Goal: Task Accomplishment & Management: Complete application form

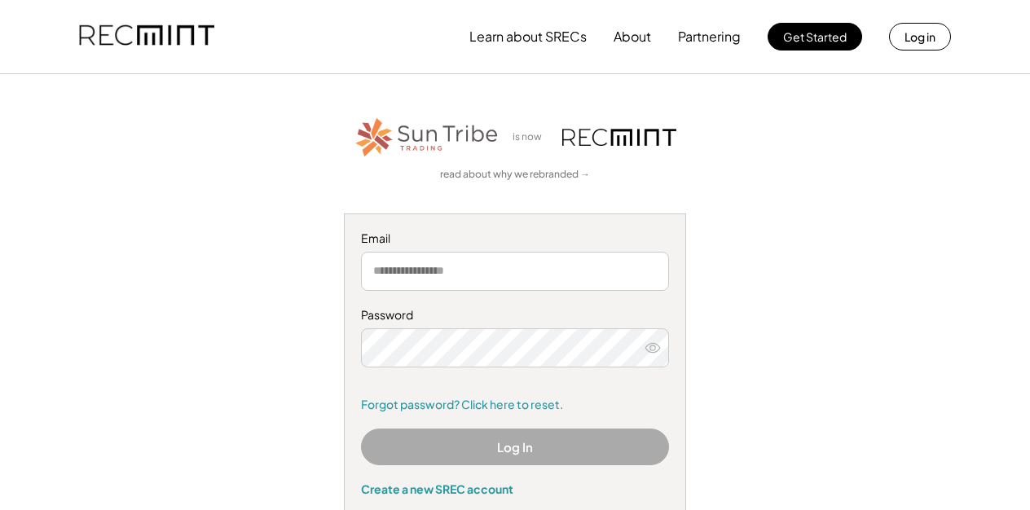
click at [386, 269] on input "email" at bounding box center [515, 271] width 308 height 39
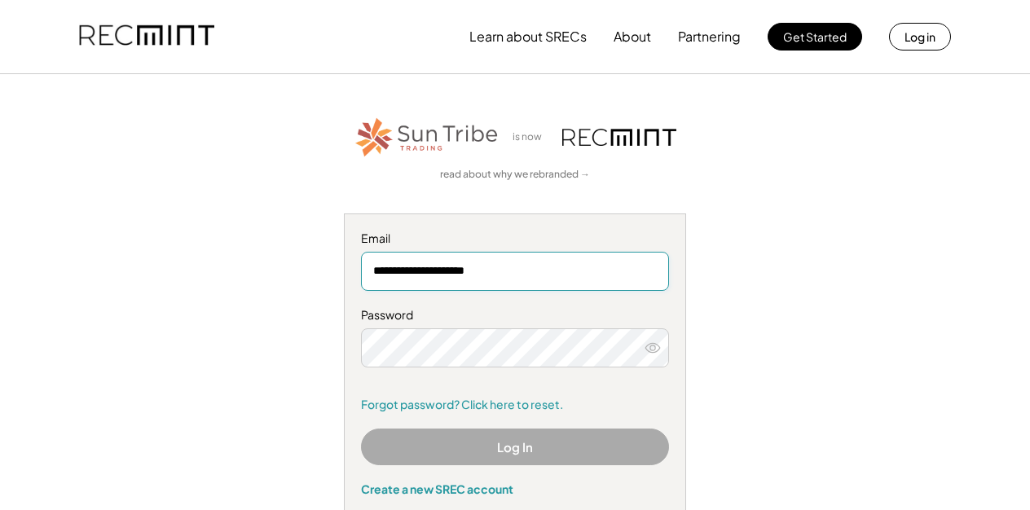
type input "**********"
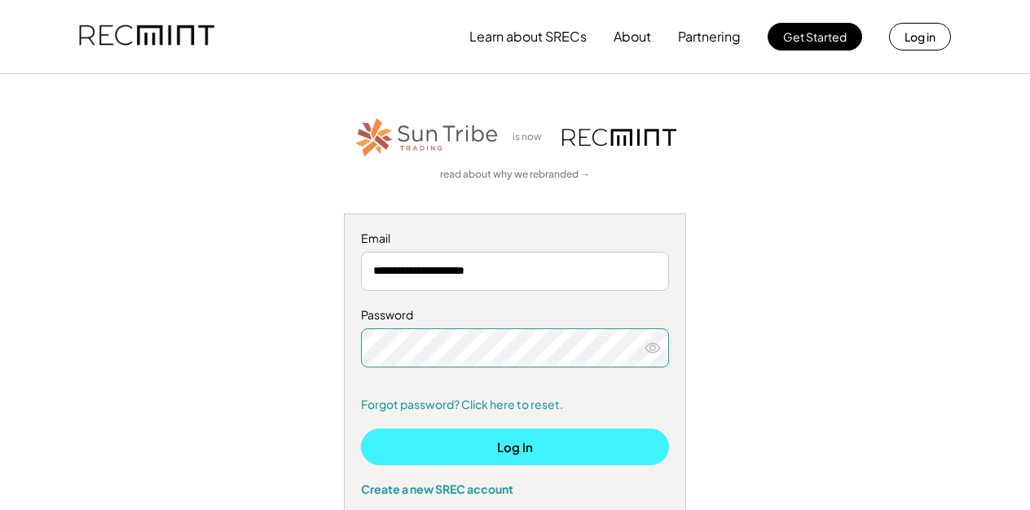
click at [504, 442] on button "Log In" at bounding box center [515, 447] width 308 height 37
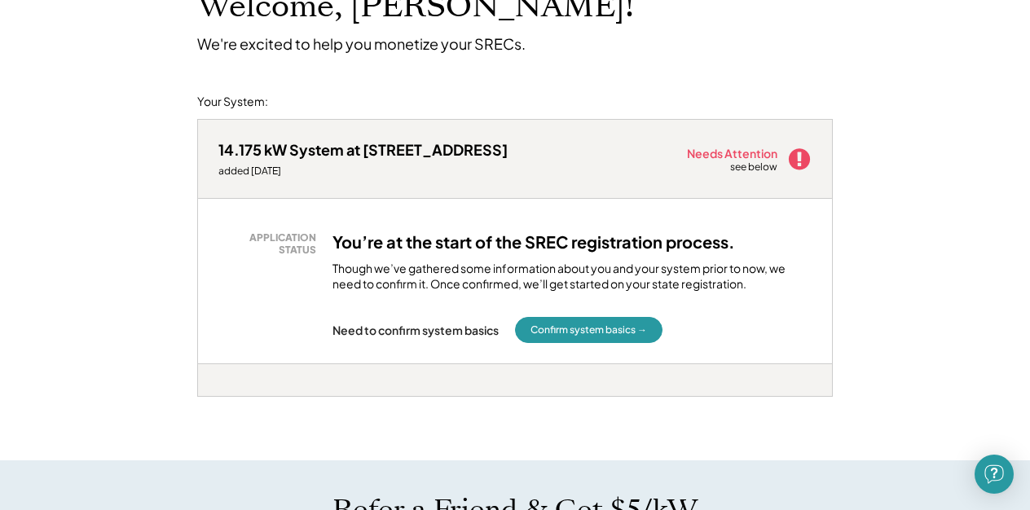
scroll to position [130, 0]
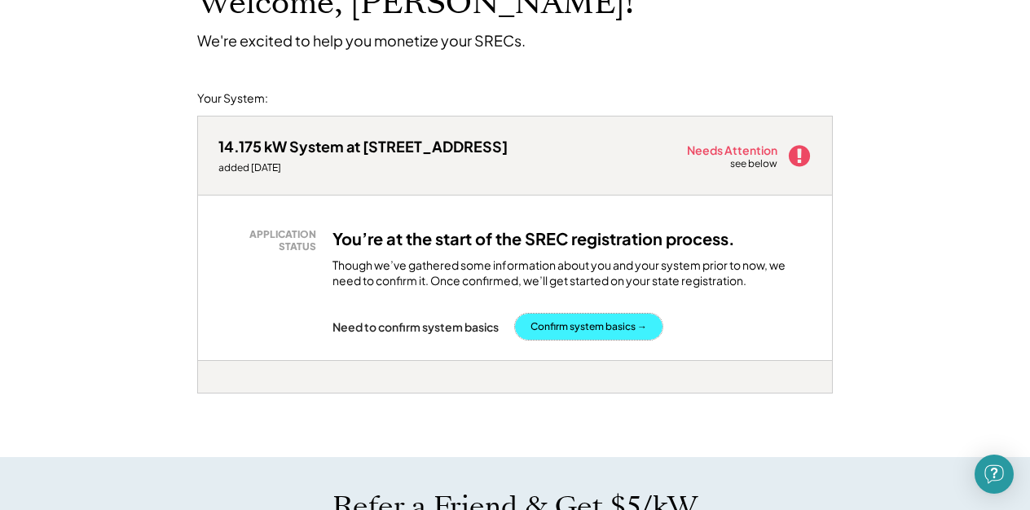
click at [604, 327] on button "Confirm system basics →" at bounding box center [588, 327] width 147 height 26
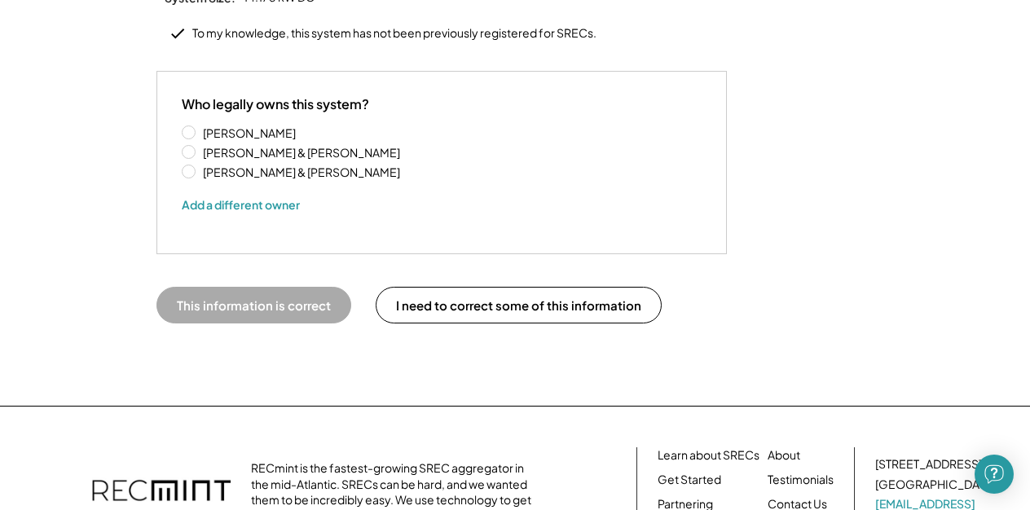
scroll to position [355, 0]
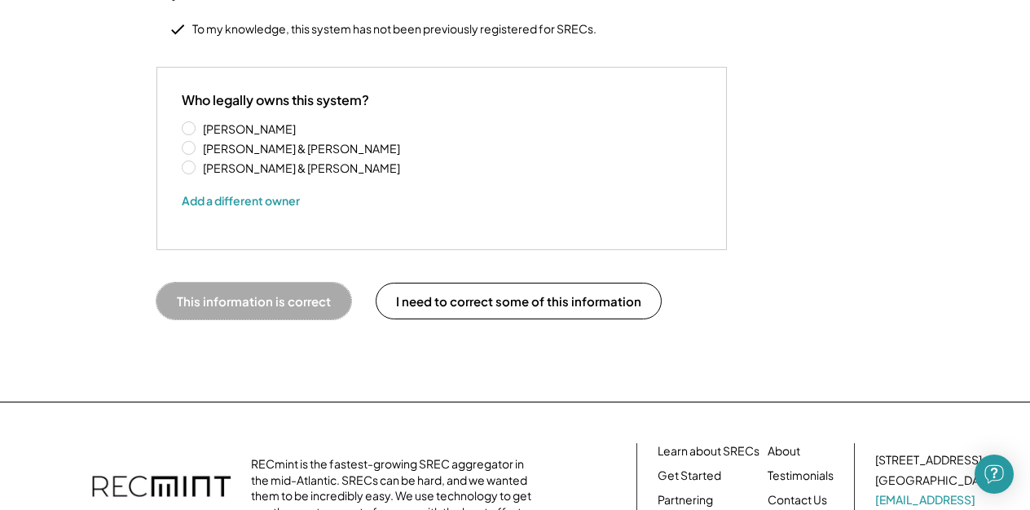
click at [227, 284] on button "This information is correct" at bounding box center [253, 301] width 195 height 37
click at [304, 92] on div "Who legally owns this system? Karrah Phillips Richard & Phillips Karrah Phillip…" at bounding box center [442, 159] width 520 height 134
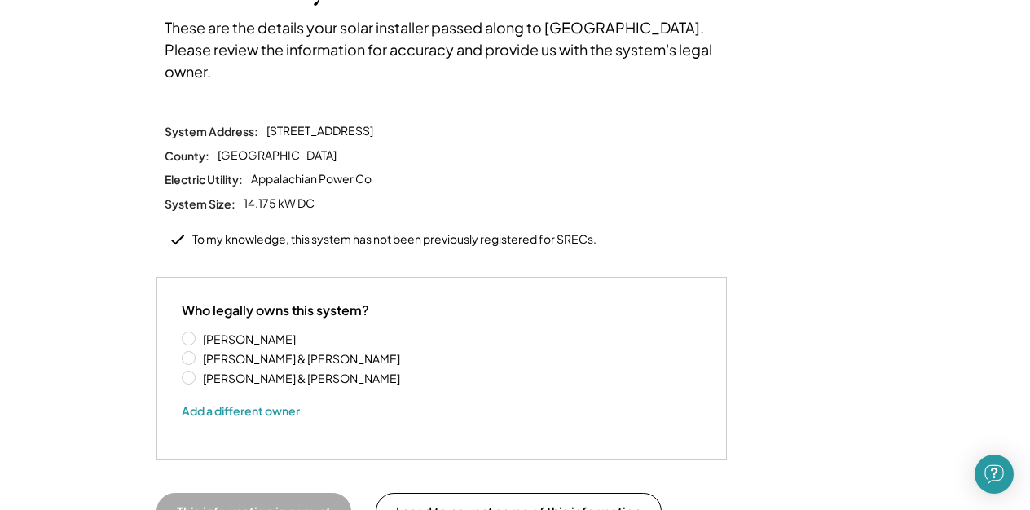
scroll to position [11, 0]
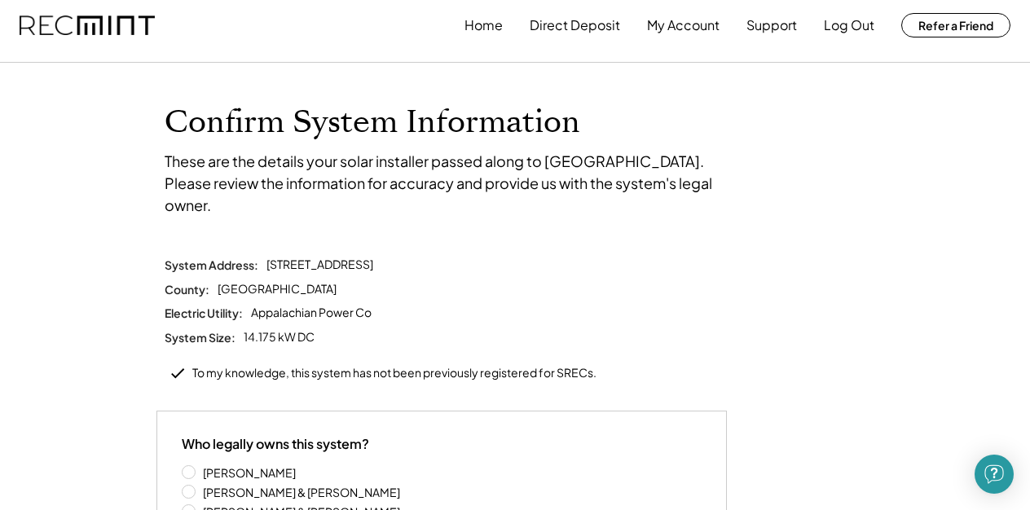
click at [466, 187] on div "These are the details your solar installer passed along to us. Please review th…" at bounding box center [450, 183] width 570 height 66
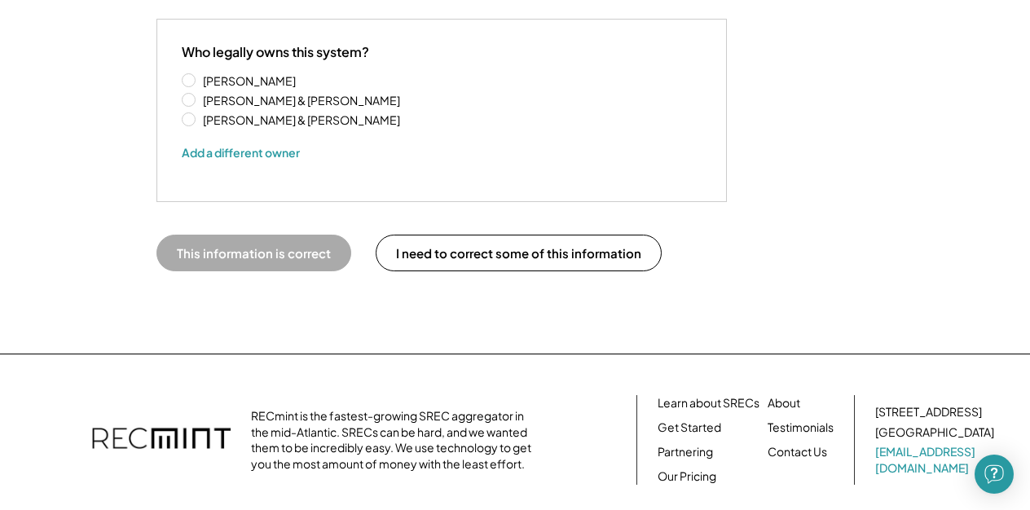
scroll to position [398, 0]
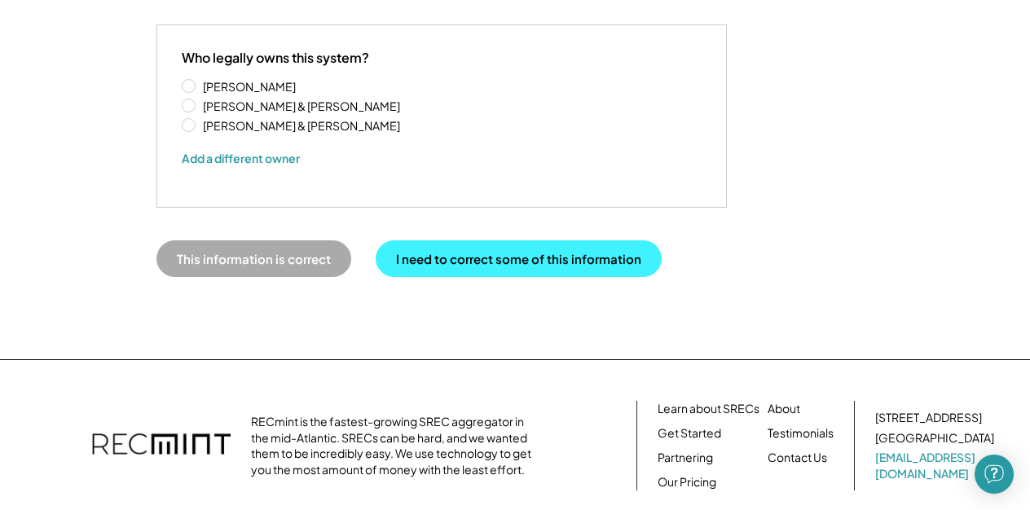
click at [495, 247] on button "I need to correct some of this information" at bounding box center [519, 258] width 286 height 37
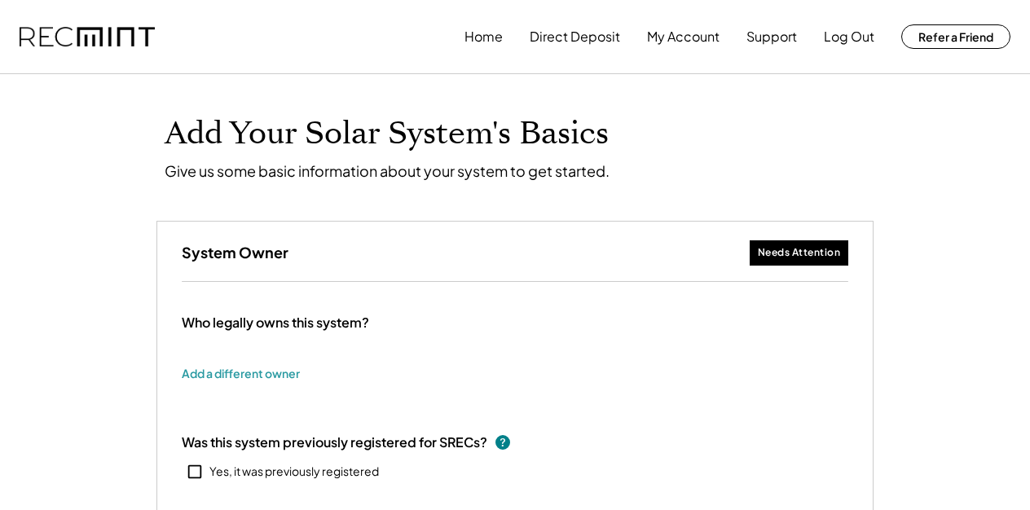
type input "******"
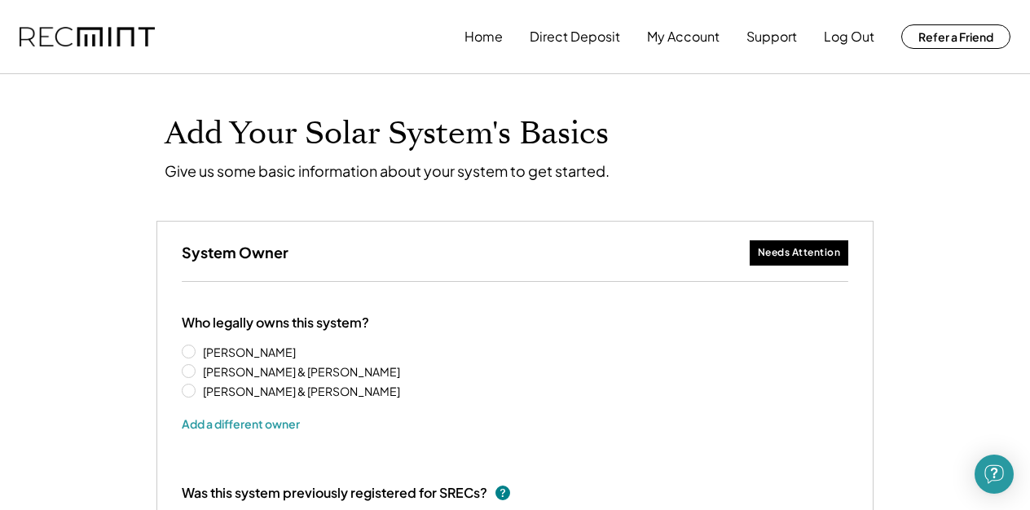
select select "**********"
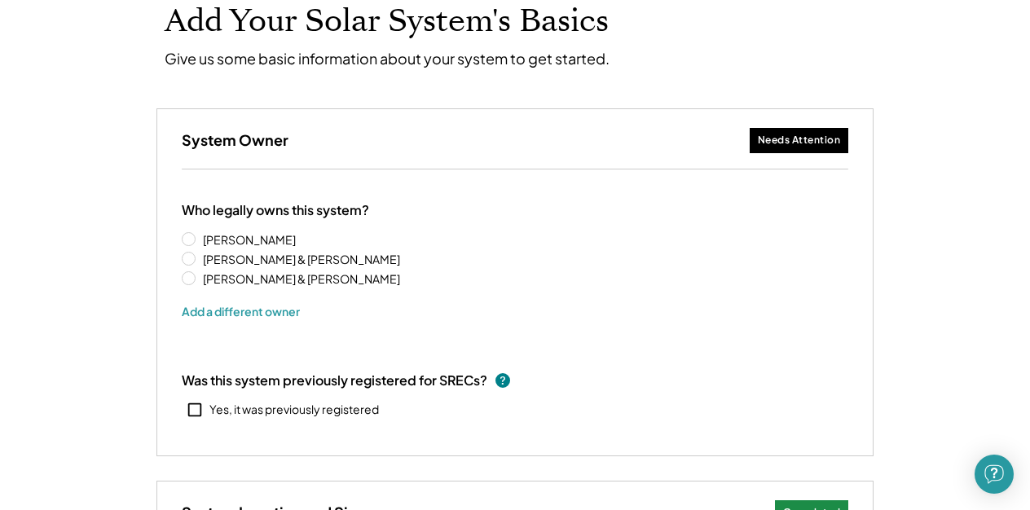
scroll to position [171, 0]
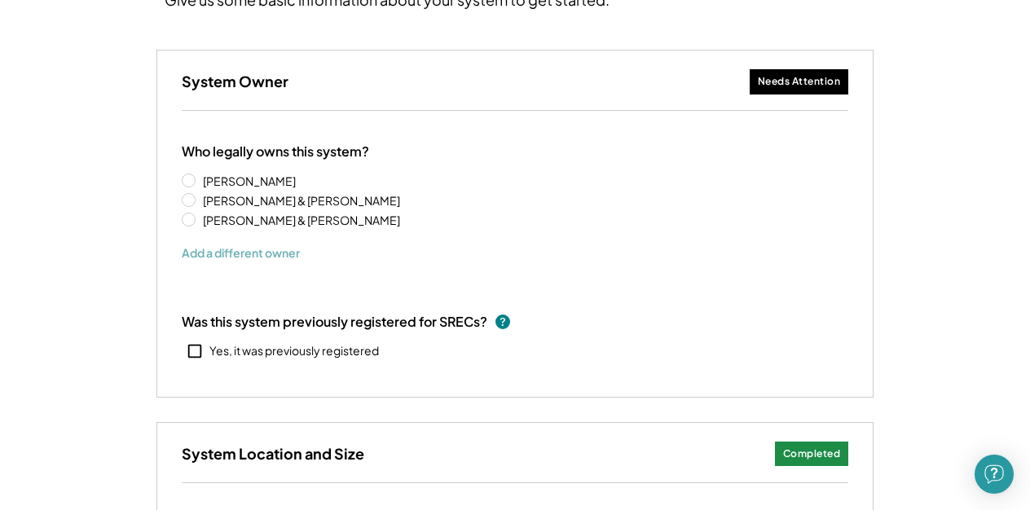
click at [227, 255] on button "Add a different owner" at bounding box center [241, 252] width 118 height 24
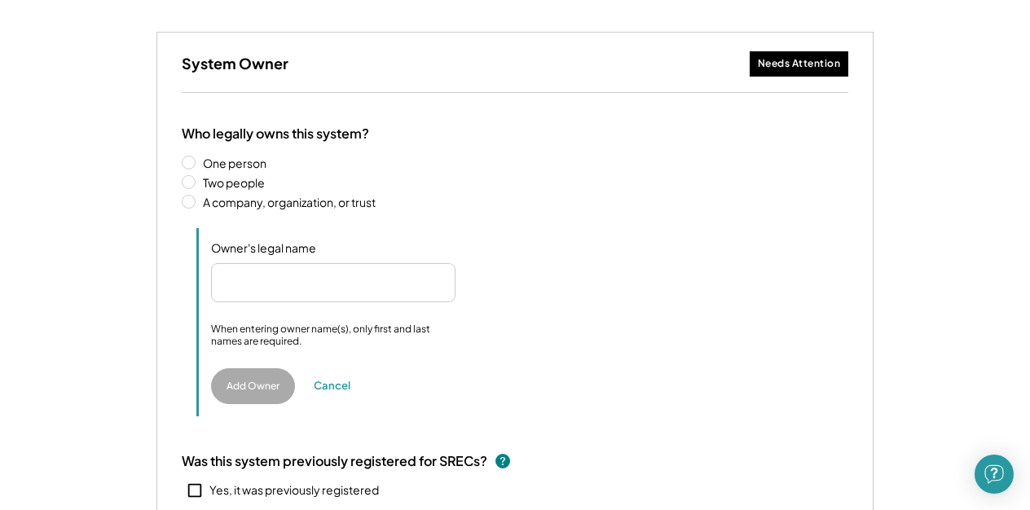
scroll to position [194, 0]
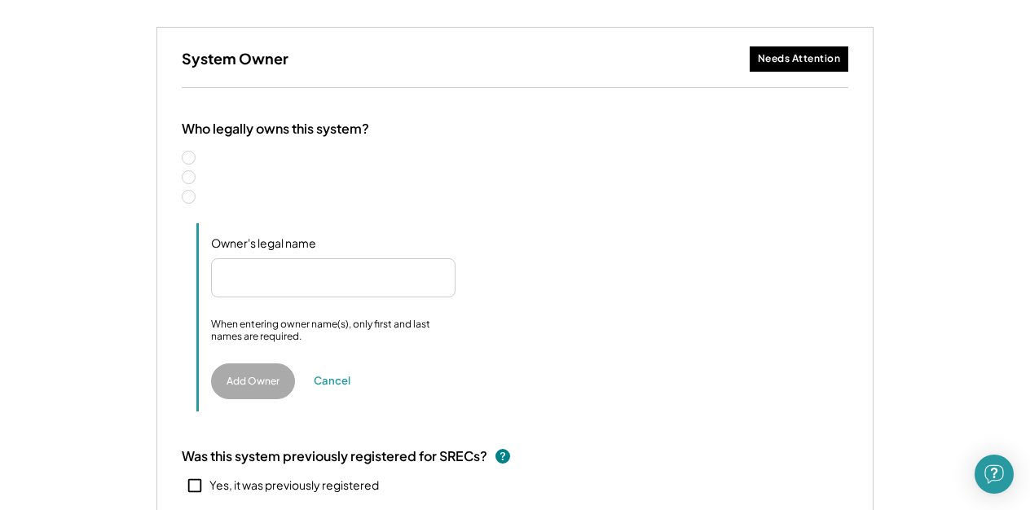
click at [198, 174] on label "Two people" at bounding box center [523, 177] width 650 height 11
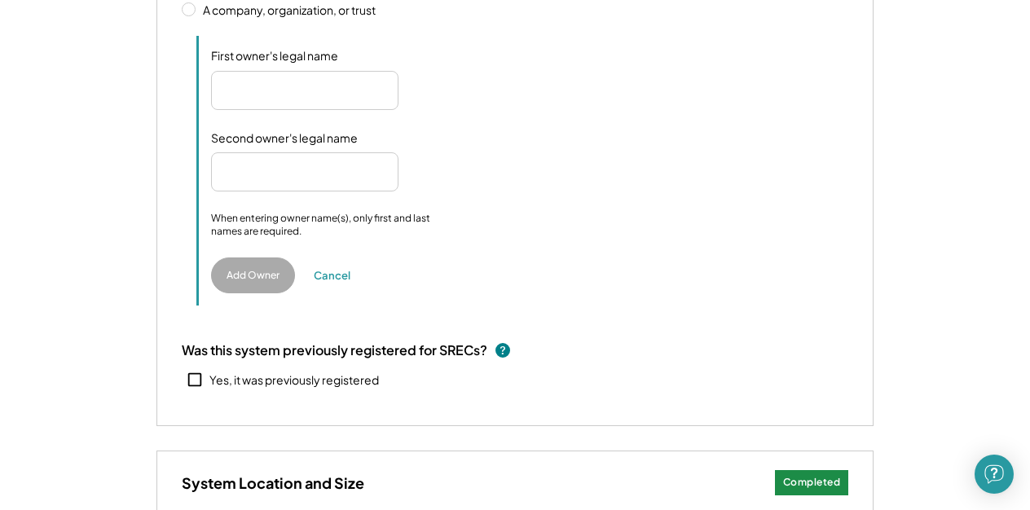
scroll to position [378, 0]
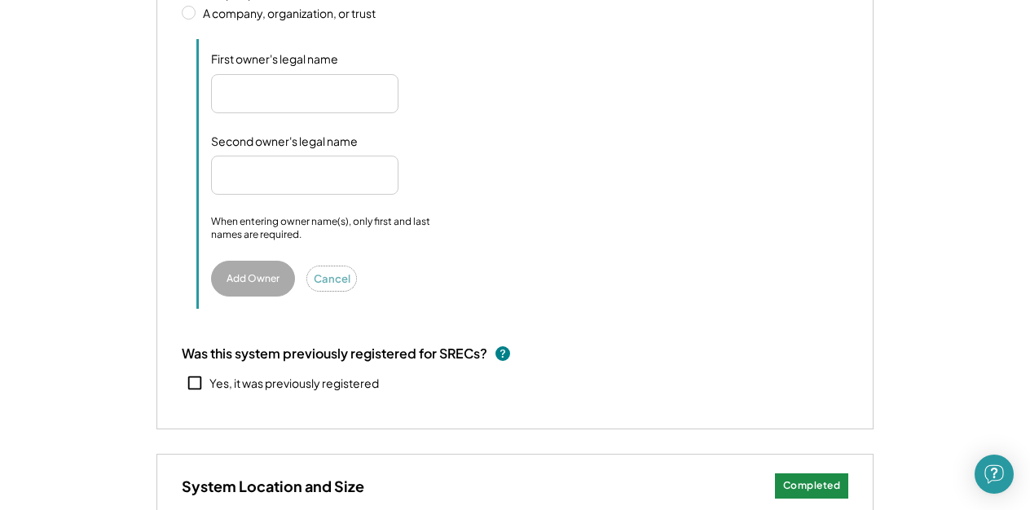
click at [332, 281] on button "Cancel" at bounding box center [331, 278] width 49 height 24
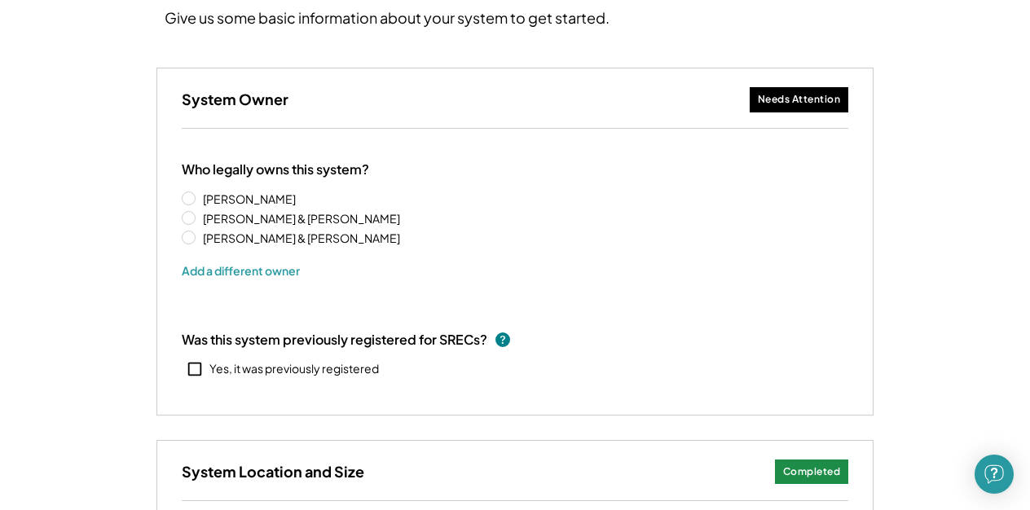
scroll to position [128, 0]
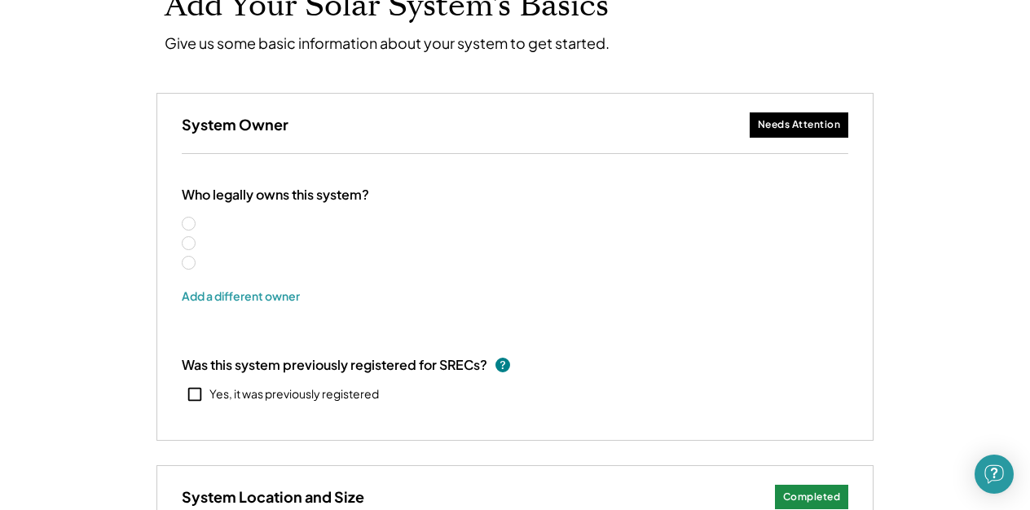
click at [198, 263] on label "[PERSON_NAME] & [PERSON_NAME]" at bounding box center [301, 262] width 207 height 11
click at [250, 266] on label "[PERSON_NAME] & [PERSON_NAME]" at bounding box center [301, 262] width 207 height 11
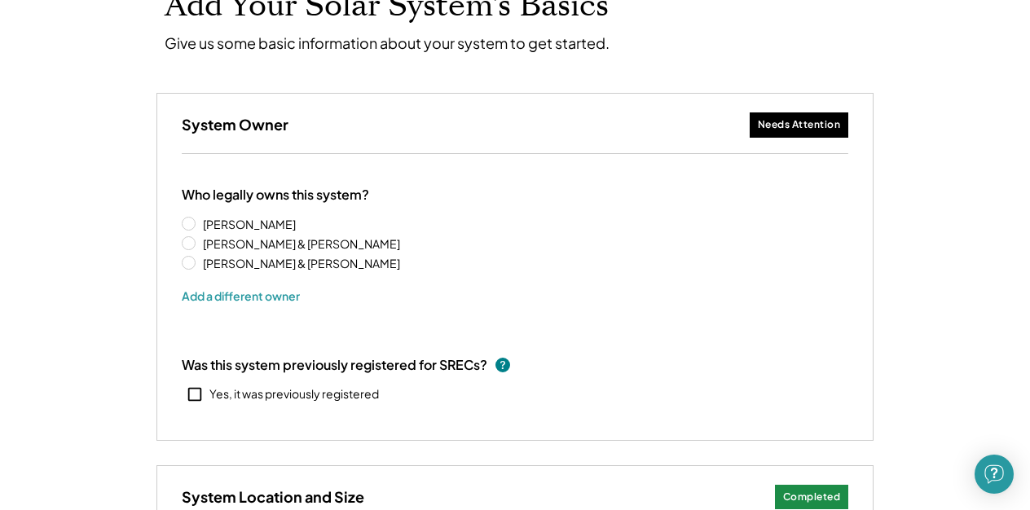
click at [282, 262] on label "[PERSON_NAME] & [PERSON_NAME]" at bounding box center [301, 262] width 207 height 11
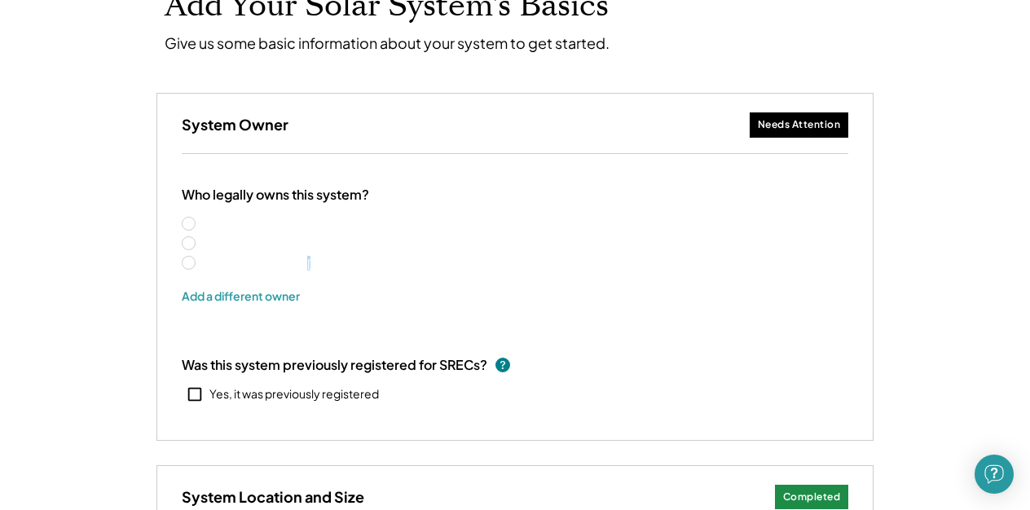
click at [282, 262] on label "[PERSON_NAME] & [PERSON_NAME]" at bounding box center [301, 262] width 207 height 11
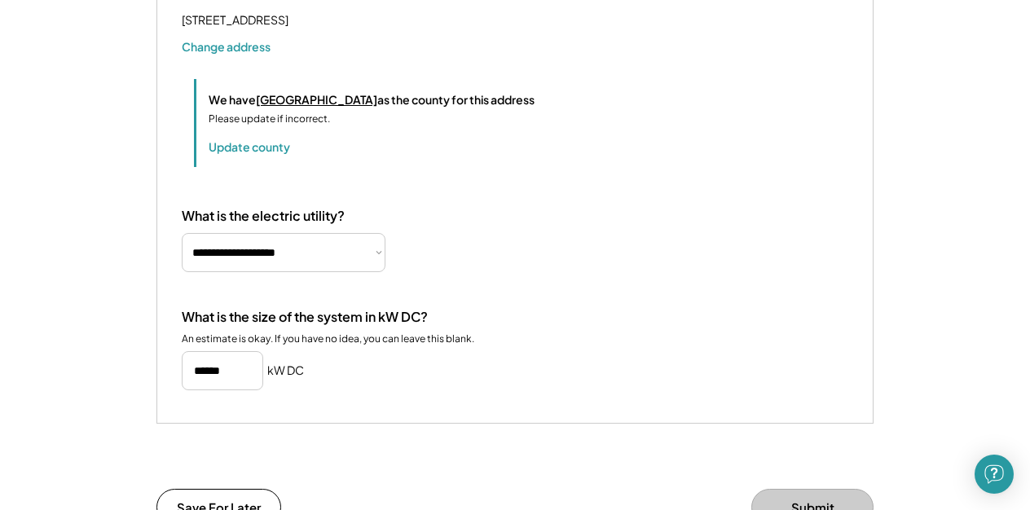
scroll to position [704, 0]
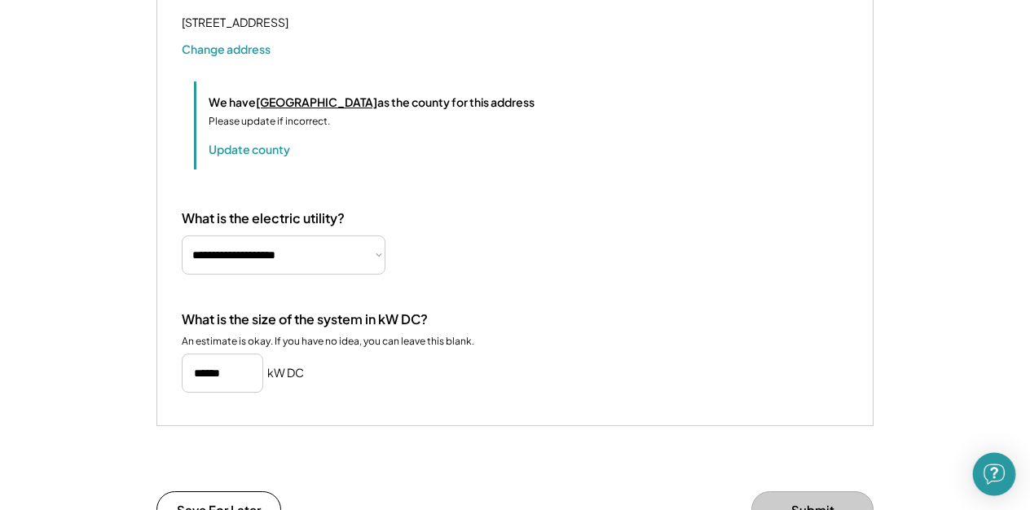
click at [989, 473] on img "Open Intercom Messenger" at bounding box center [993, 474] width 21 height 21
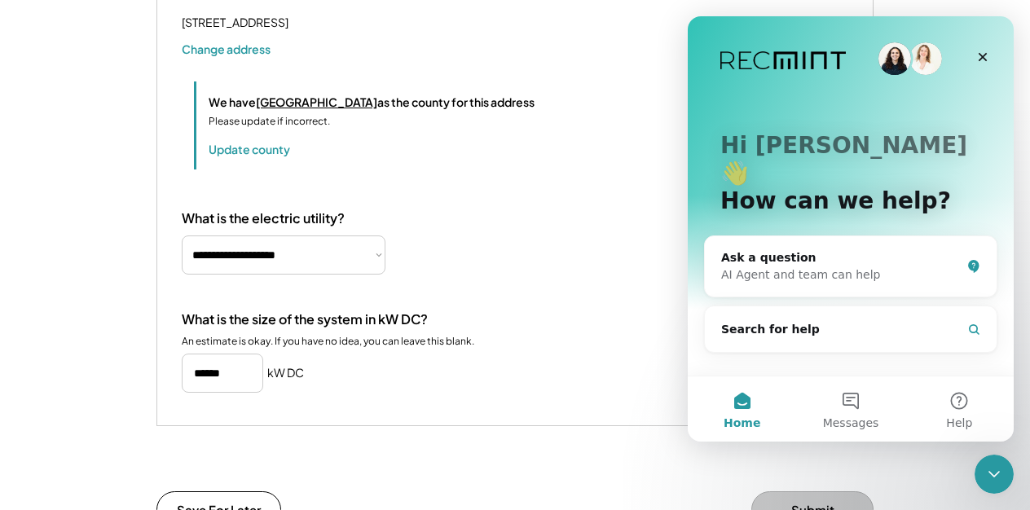
scroll to position [0, 0]
click at [826, 266] on div "AI Agent and team can help" at bounding box center [841, 274] width 240 height 17
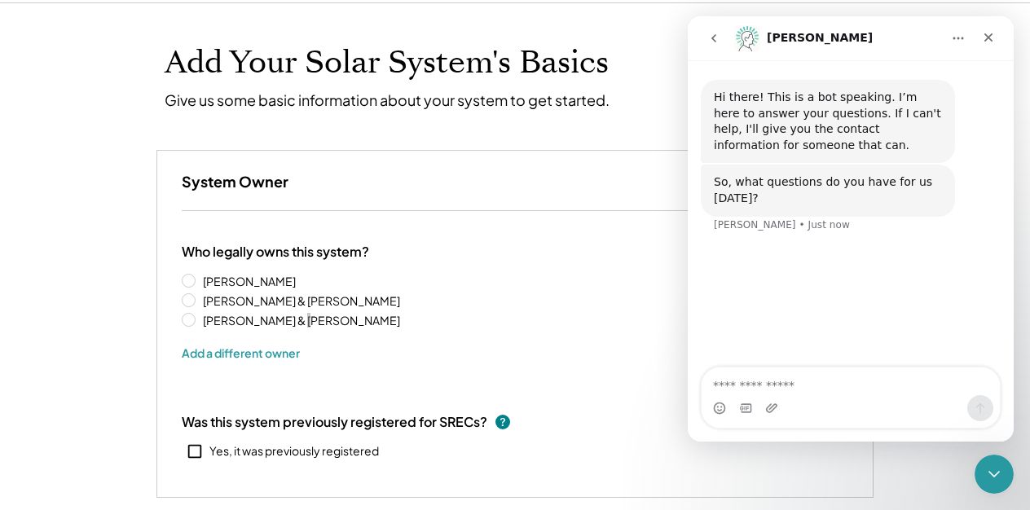
scroll to position [73, 0]
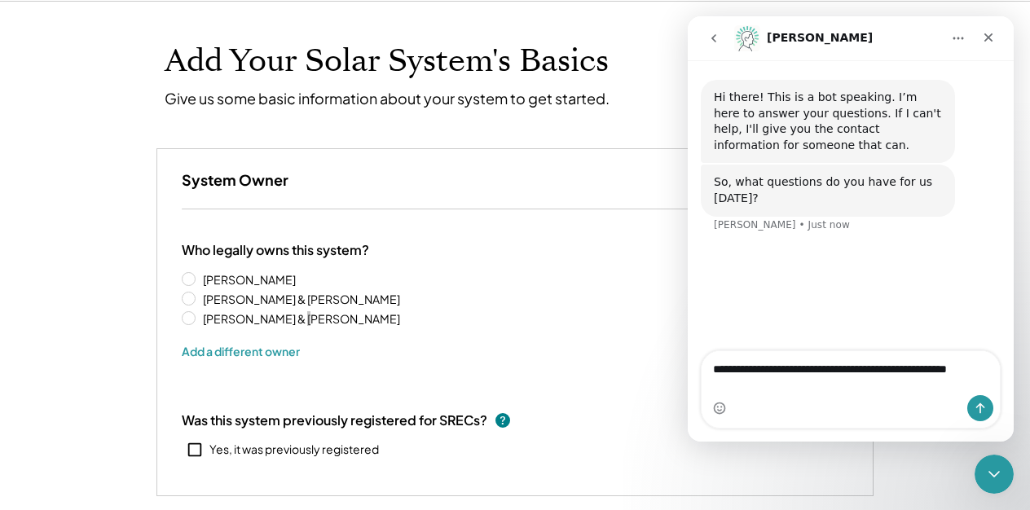
type textarea "**********"
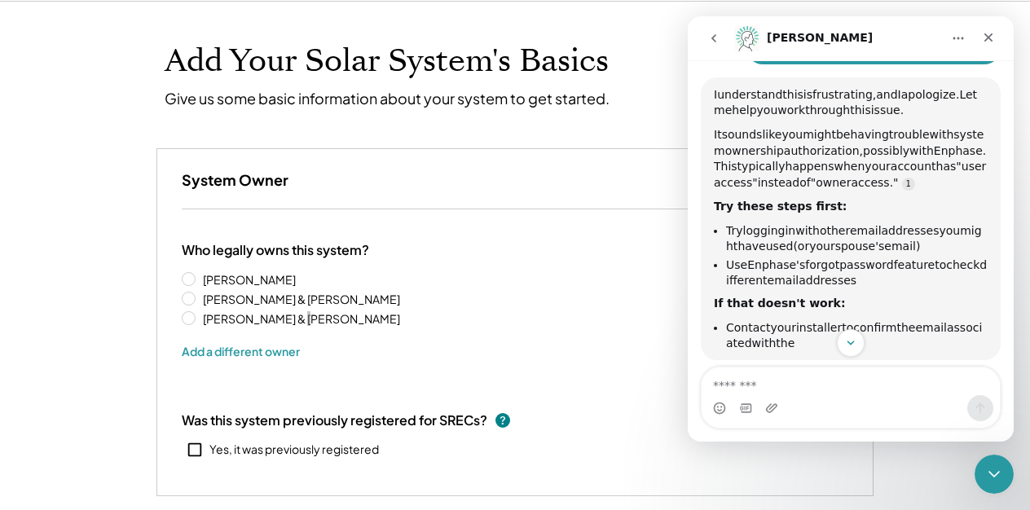
scroll to position [223, 0]
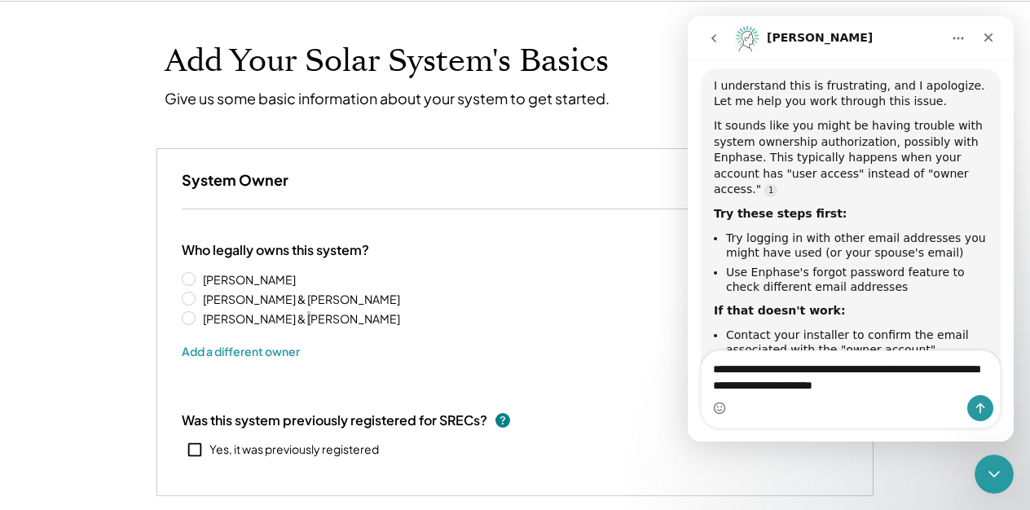
type textarea "**********"
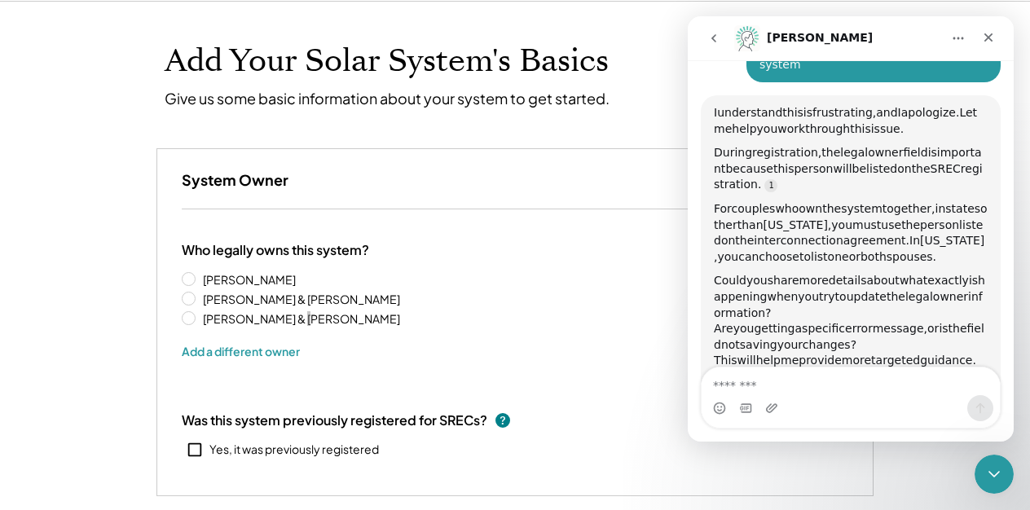
scroll to position [793, 0]
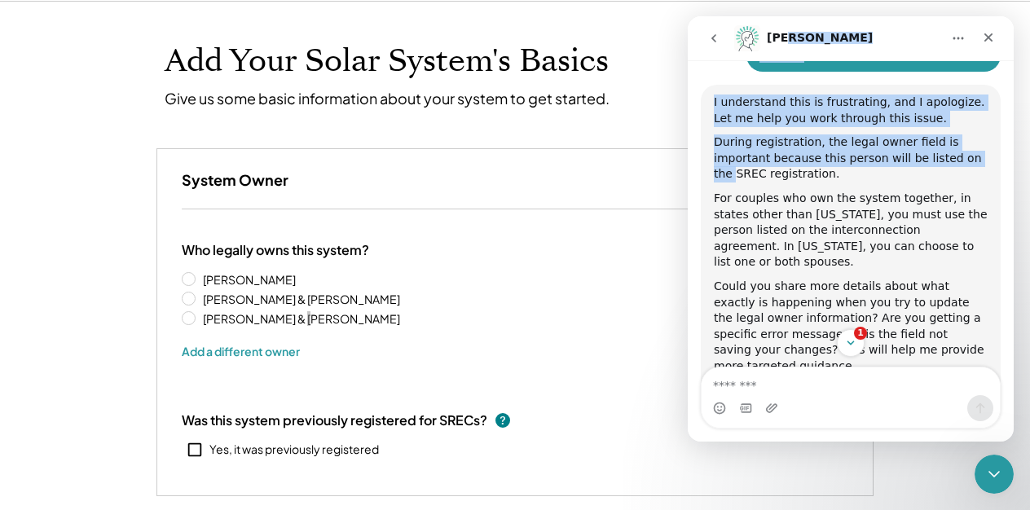
drag, startPoint x: 850, startPoint y: 38, endPoint x: 304, endPoint y: 160, distance: 559.9
click html "Rex Hi there! This is a bot speaking. I’m here to answer your questions. If I c…"
drag, startPoint x: 828, startPoint y: 21, endPoint x: 603, endPoint y: 177, distance: 273.4
click html "Rex Hi there! This is a bot speaking. I’m here to answer your questions. If I c…"
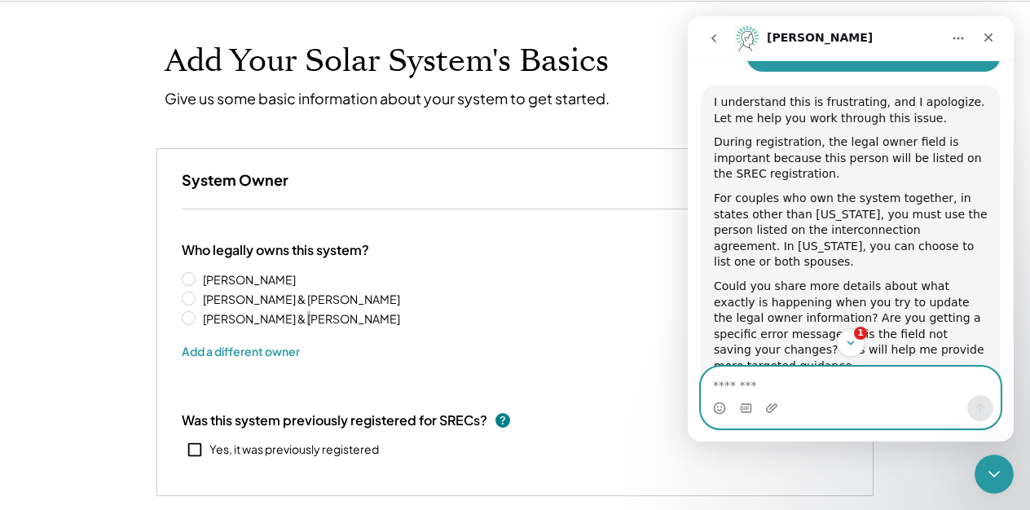
click at [758, 384] on textarea "Message…" at bounding box center [850, 381] width 298 height 28
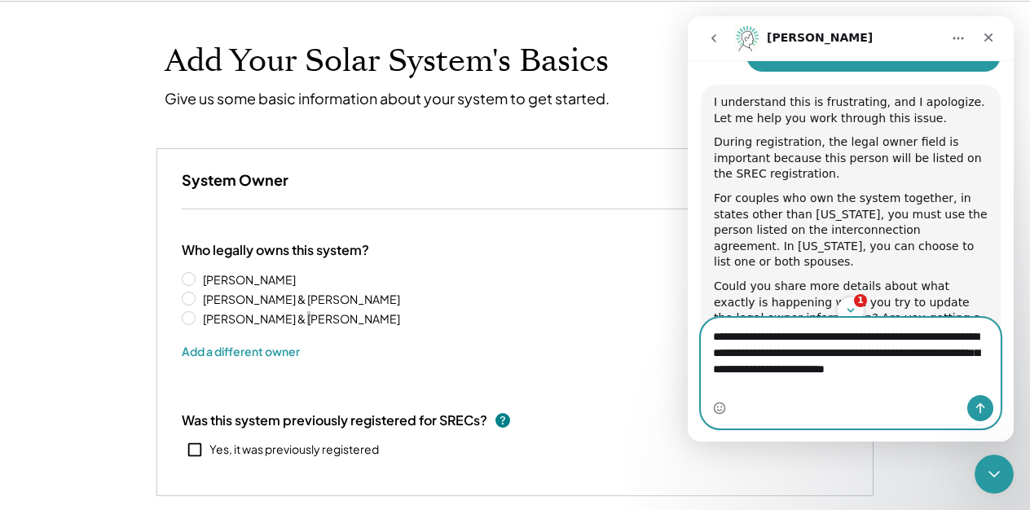
type textarea "**********"
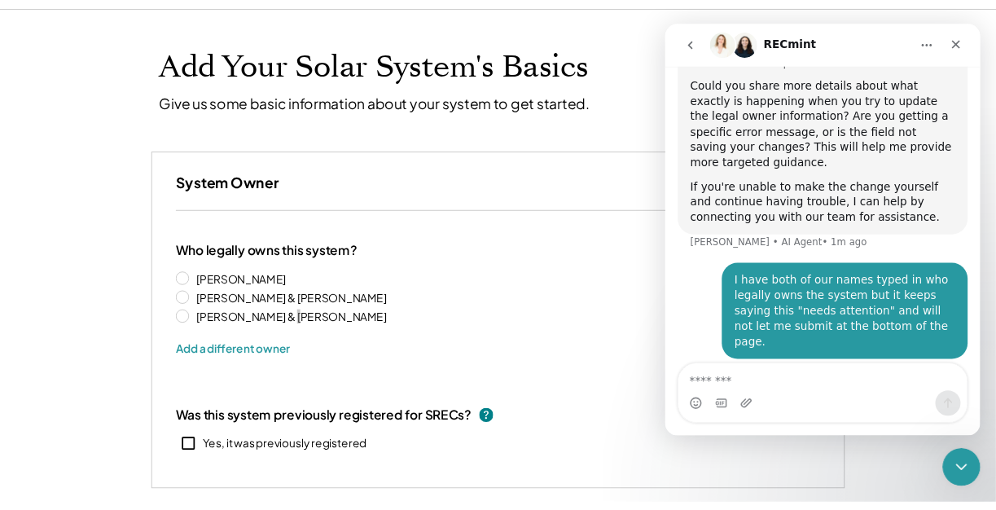
scroll to position [1062, 0]
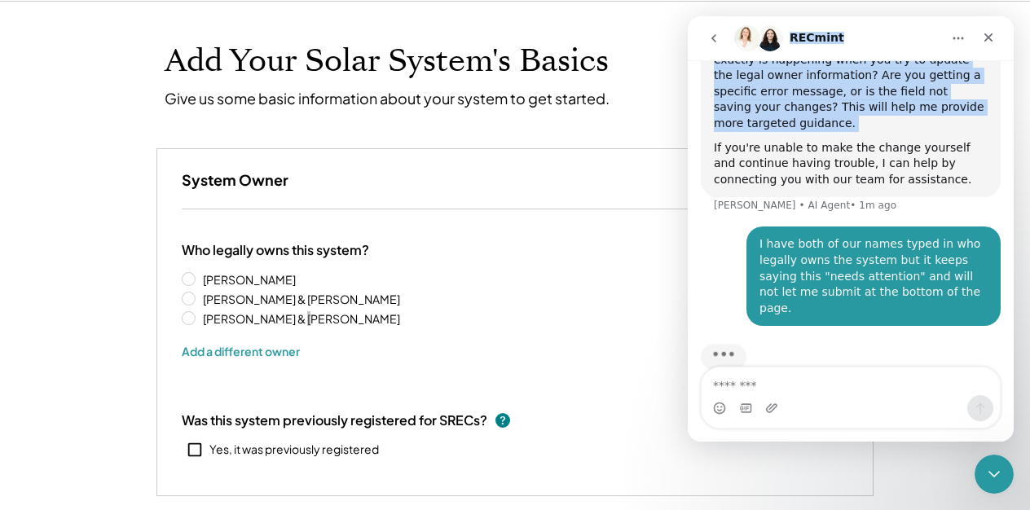
drag, startPoint x: 917, startPoint y: 24, endPoint x: 483, endPoint y: 132, distance: 447.5
click html "RECmint Hi there! This is a bot speaking. I’m here to answer your questions. If…"
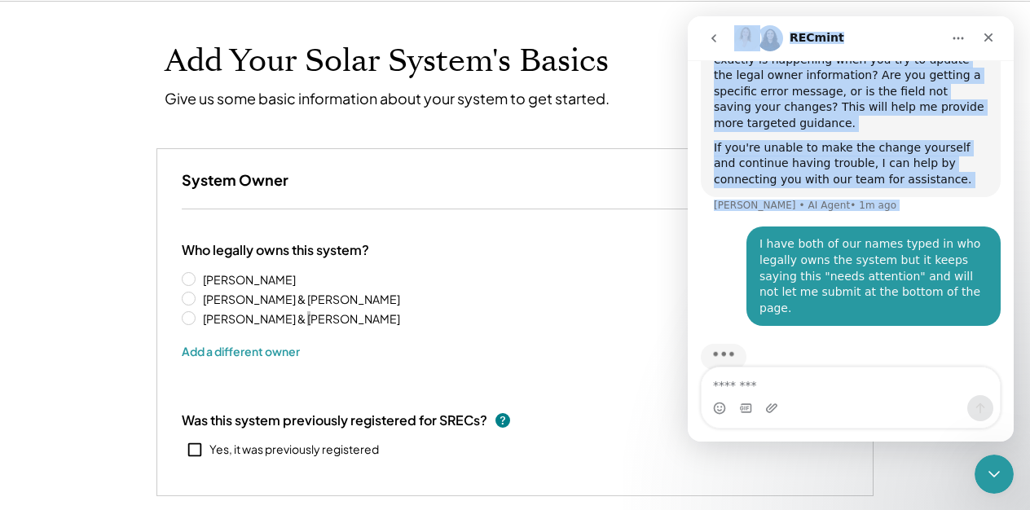
drag, startPoint x: 706, startPoint y: 20, endPoint x: 599, endPoint y: 190, distance: 201.4
click html "RECmint Hi there! This is a bot speaking. I’m here to answer your questions. If…"
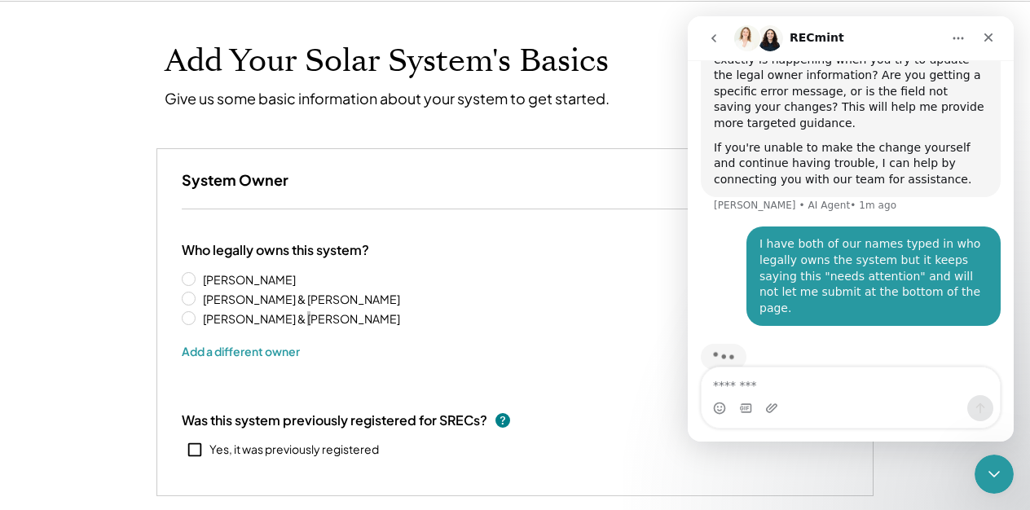
drag, startPoint x: 1006, startPoint y: 431, endPoint x: 932, endPoint y: 470, distance: 83.8
click html "RECmint Hi there! This is a bot speaking. I’m here to answer your questions. If…"
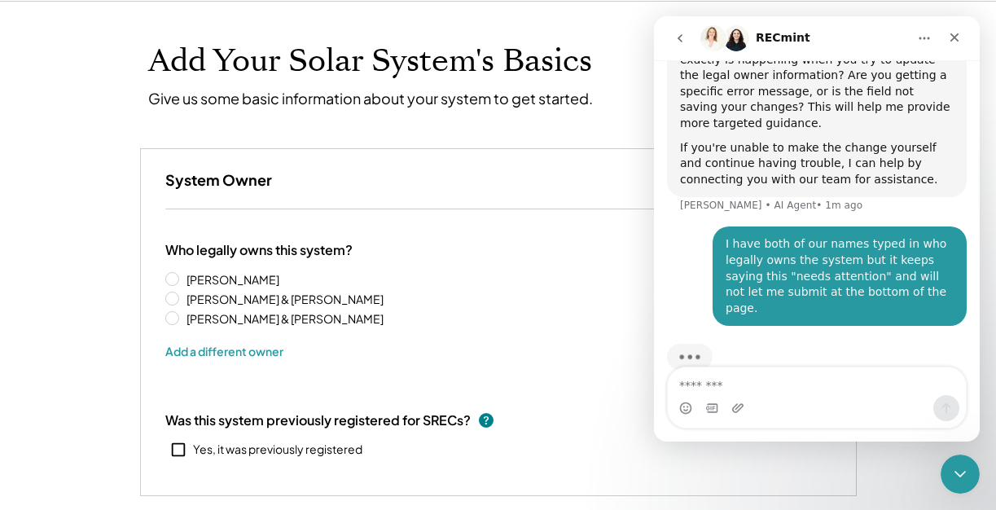
drag, startPoint x: 969, startPoint y: 187, endPoint x: 842, endPoint y: 187, distance: 126.3
click at [923, 38] on icon "Home" at bounding box center [925, 38] width 11 height 2
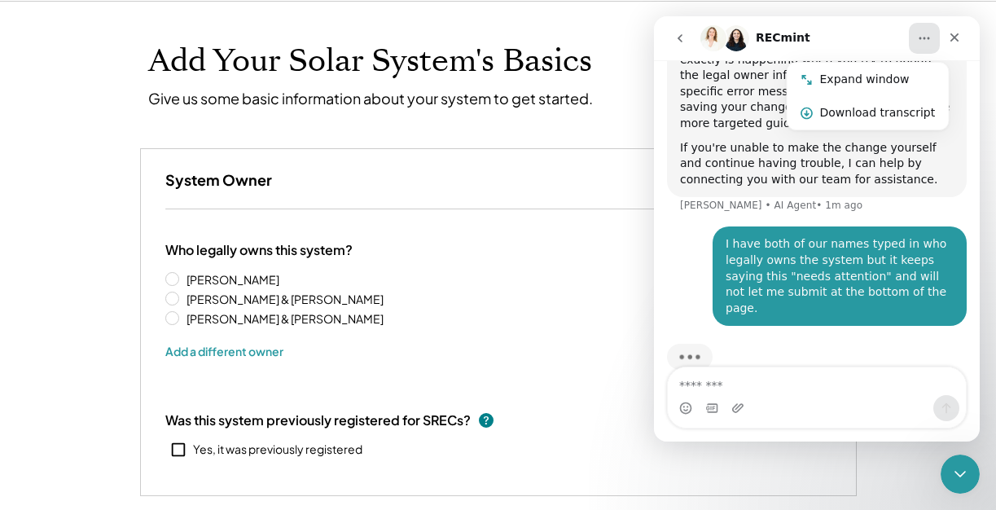
click at [882, 33] on div "RECmint" at bounding box center [804, 38] width 207 height 26
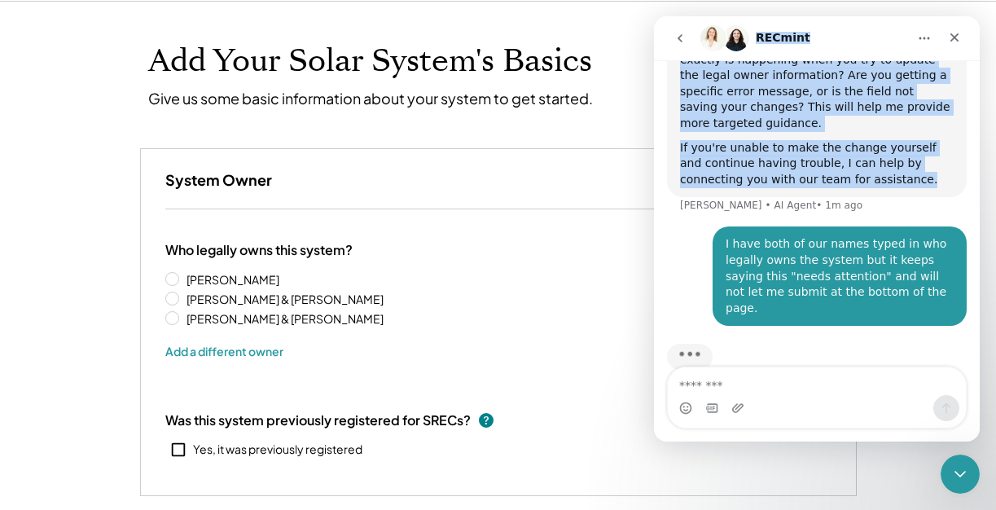
drag, startPoint x: 811, startPoint y: 21, endPoint x: 694, endPoint y: 182, distance: 199.0
click at [694, 182] on div "RECmint Hi there! This is a bot speaking. I’m here to answer your questions. If…" at bounding box center [817, 228] width 326 height 425
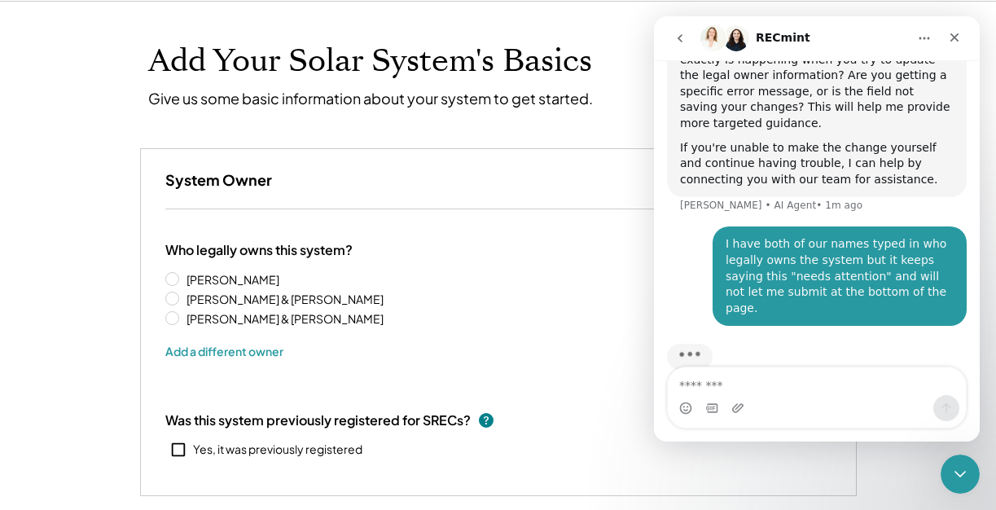
click at [859, 407] on div "Intercom messenger" at bounding box center [817, 408] width 298 height 26
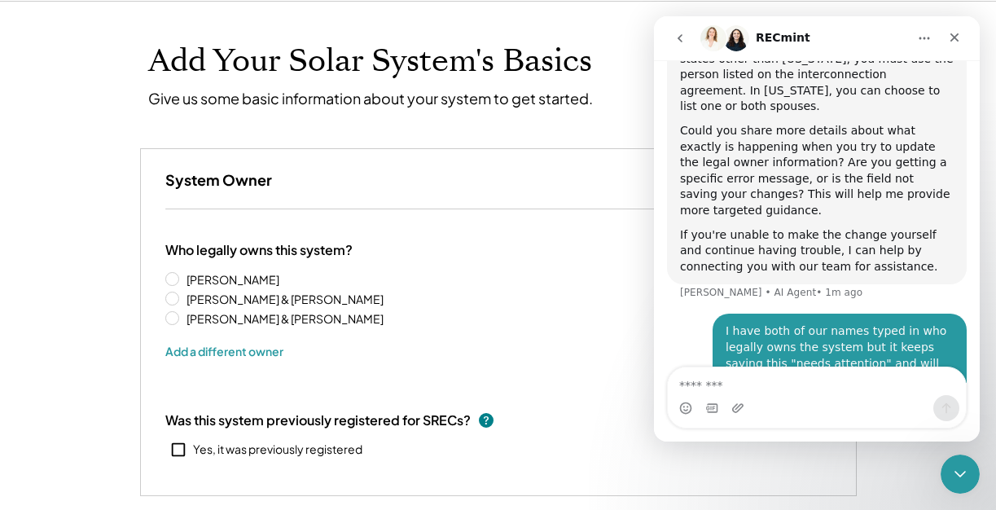
scroll to position [1009, 0]
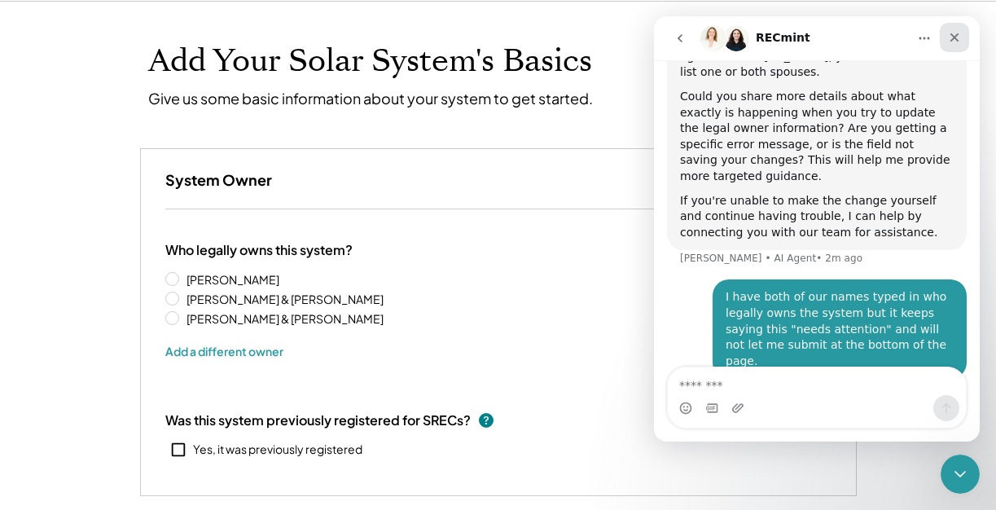
click at [963, 31] on div "Close" at bounding box center [954, 37] width 29 height 29
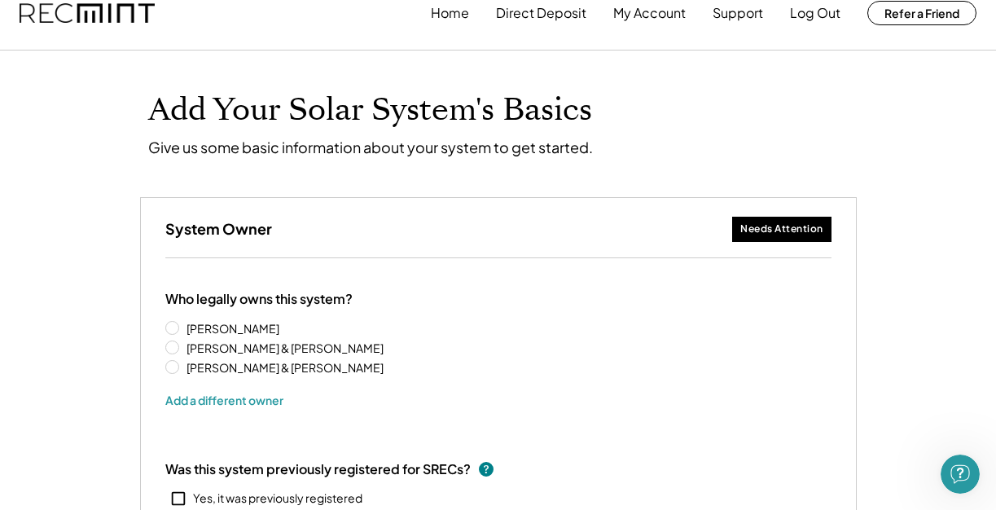
scroll to position [0, 0]
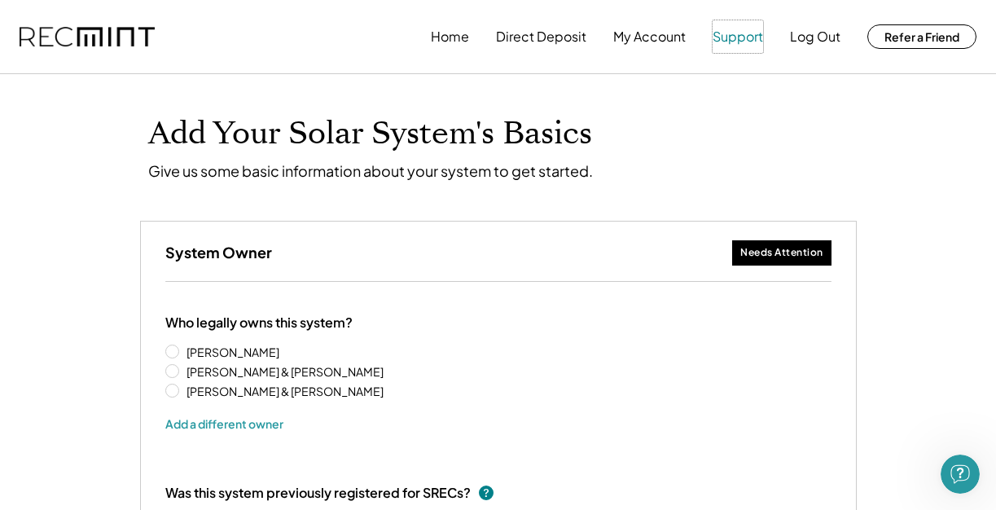
click at [732, 37] on button "Support" at bounding box center [738, 36] width 51 height 33
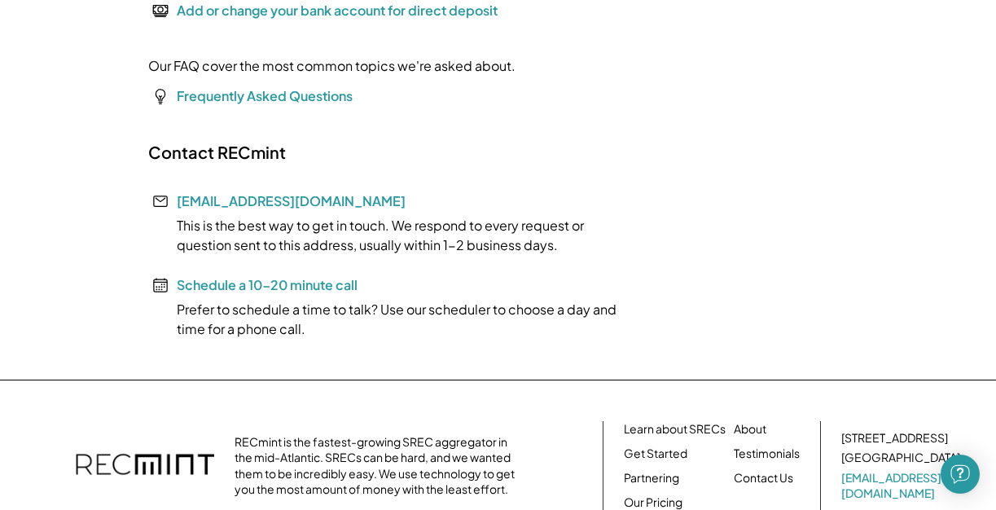
scroll to position [482, 0]
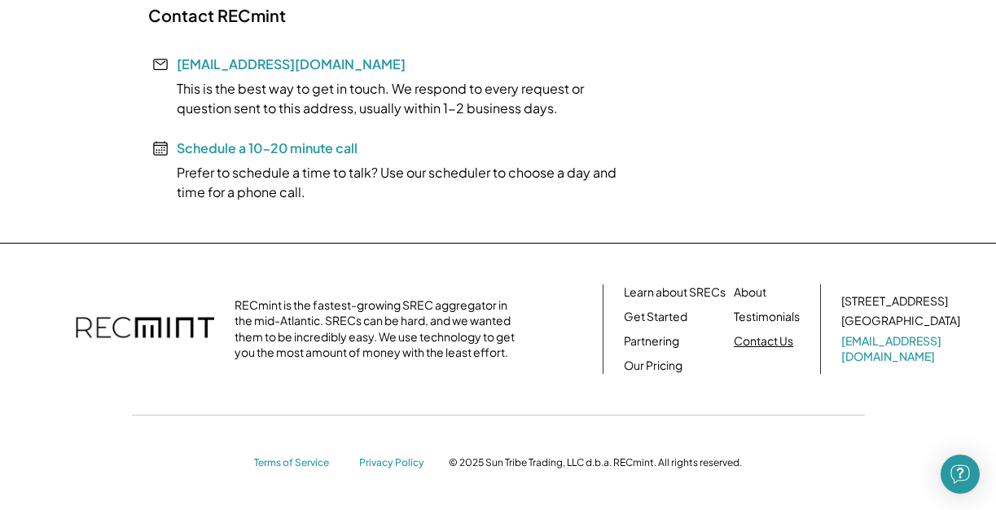
click at [764, 343] on link "Contact Us" at bounding box center [763, 341] width 59 height 16
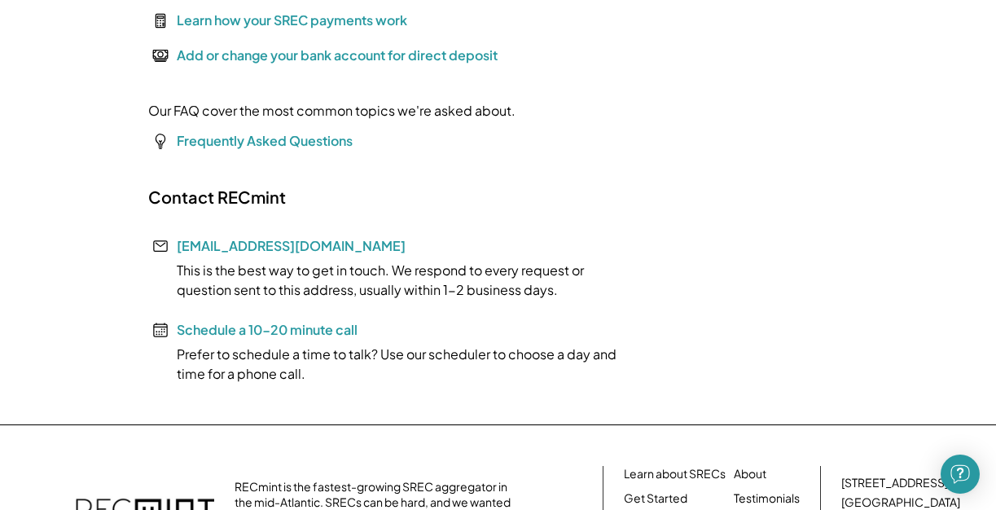
scroll to position [323, 0]
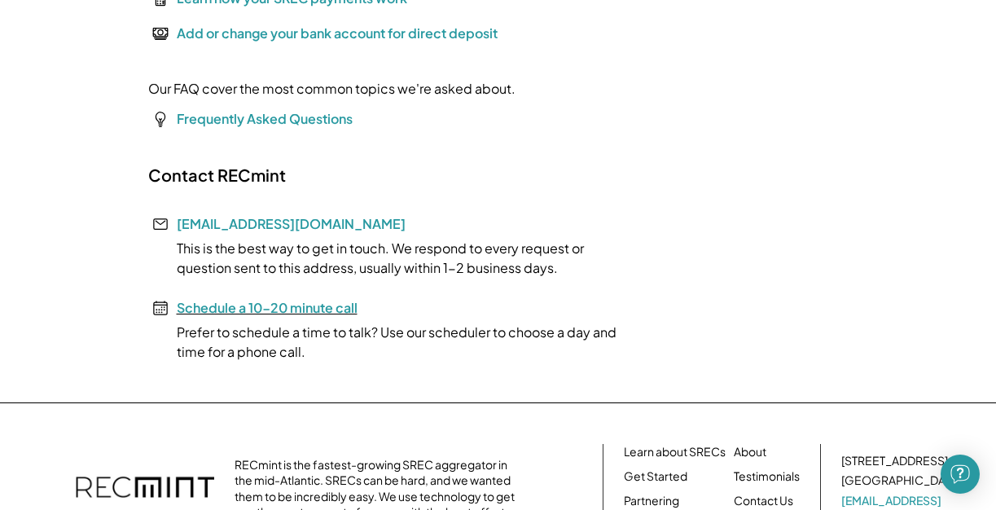
click at [223, 309] on font "Schedule a 10-20 minute call" at bounding box center [267, 307] width 181 height 17
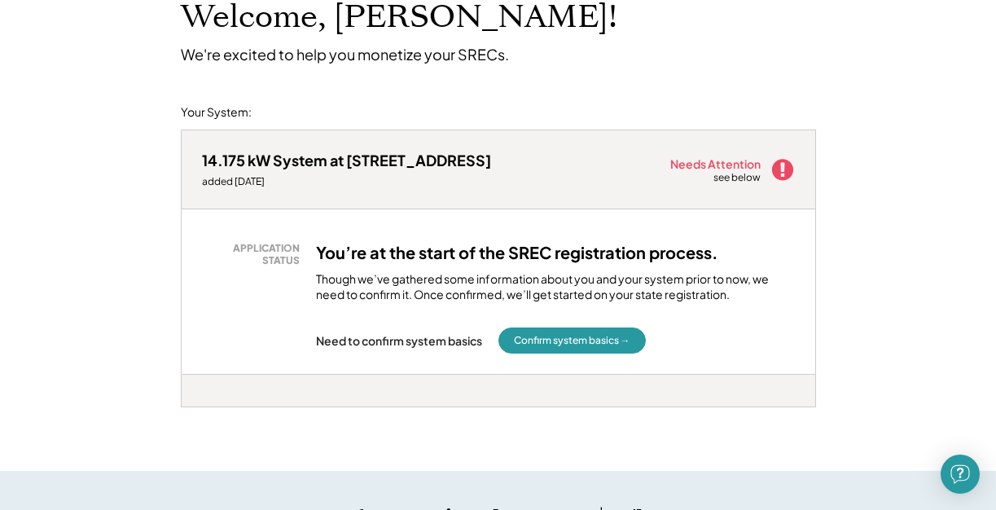
scroll to position [109, 0]
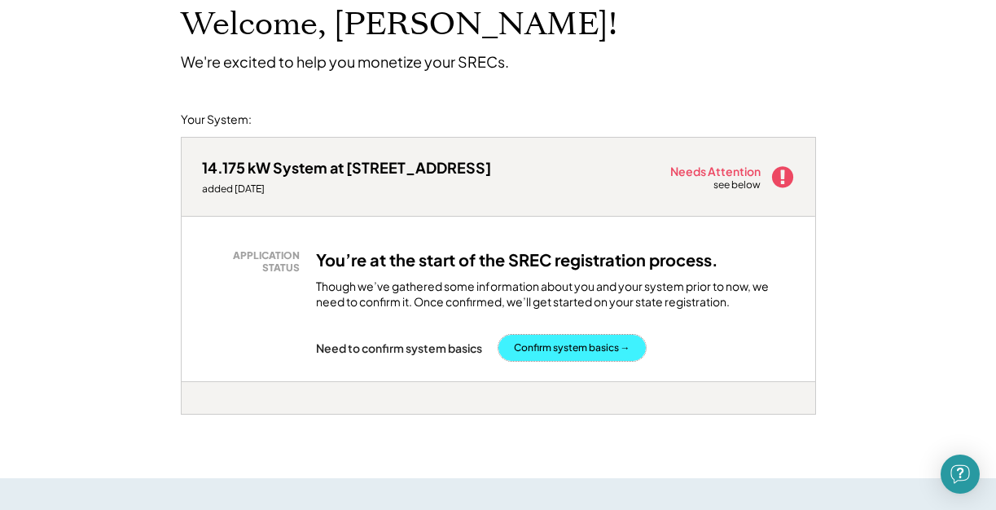
click at [551, 347] on button "Confirm system basics →" at bounding box center [572, 348] width 147 height 26
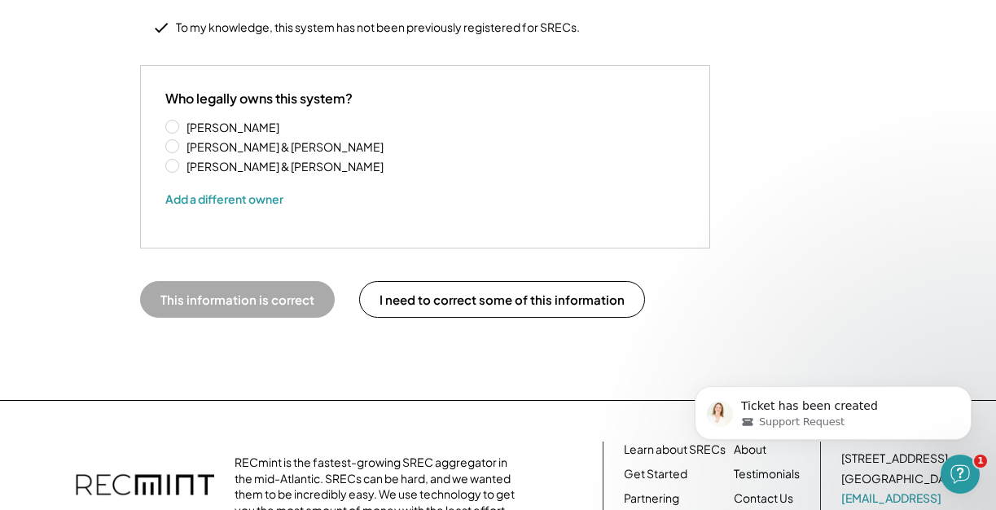
scroll to position [358, 0]
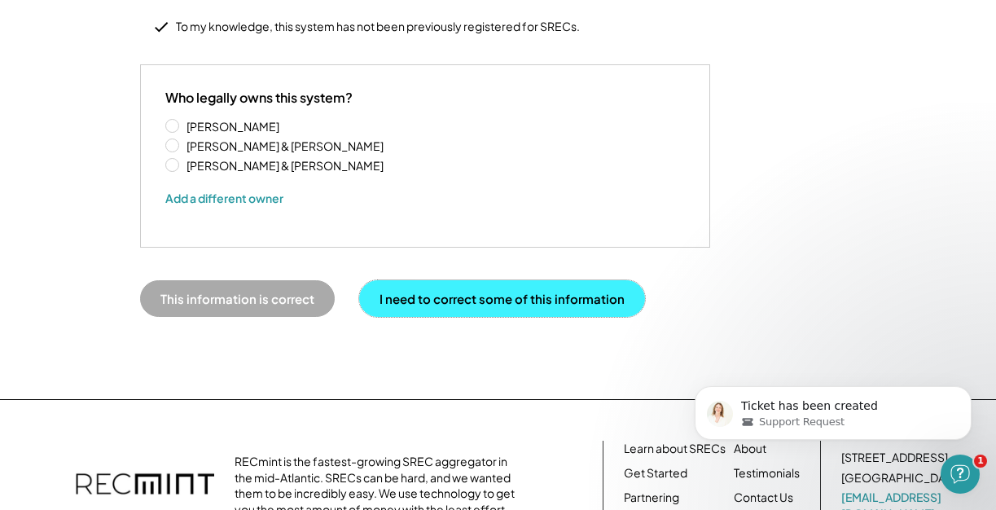
click at [449, 283] on button "I need to correct some of this information" at bounding box center [502, 298] width 286 height 37
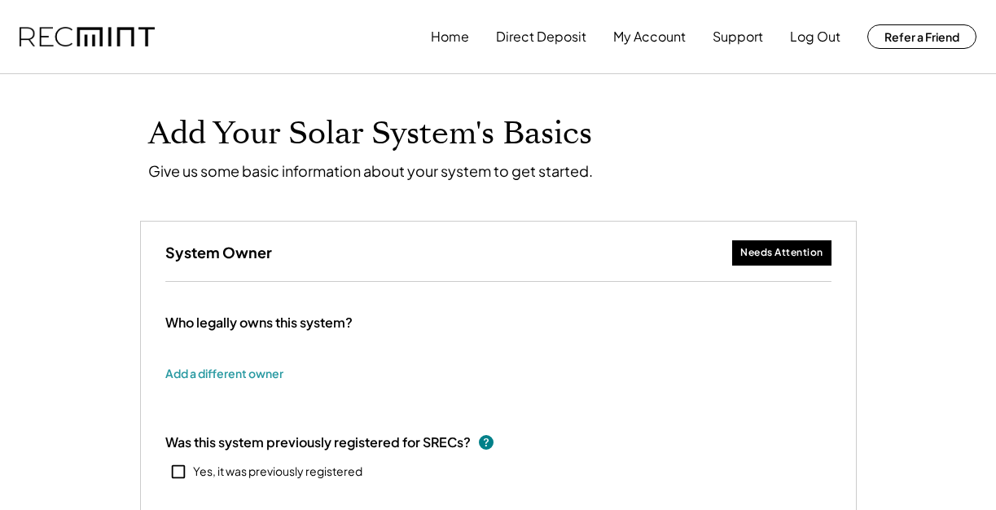
type input "******"
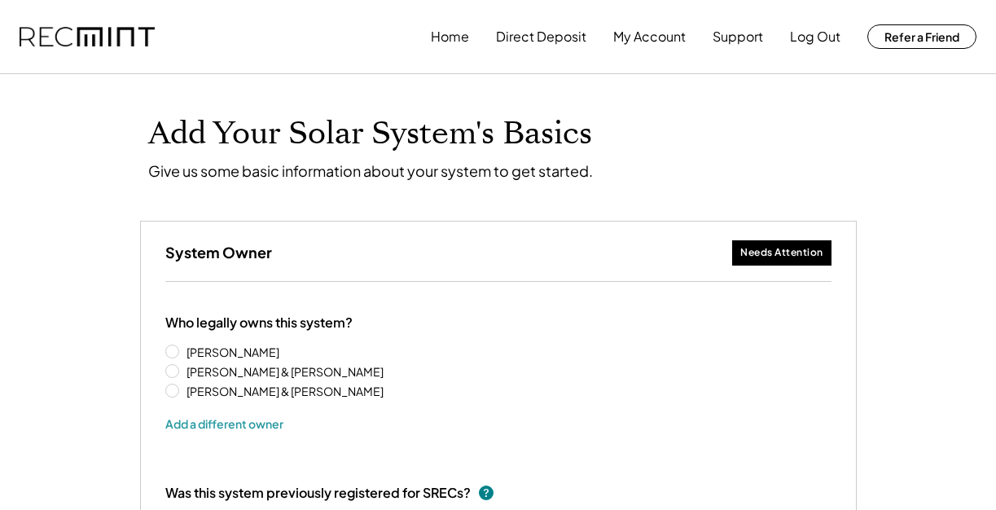
select select "**********"
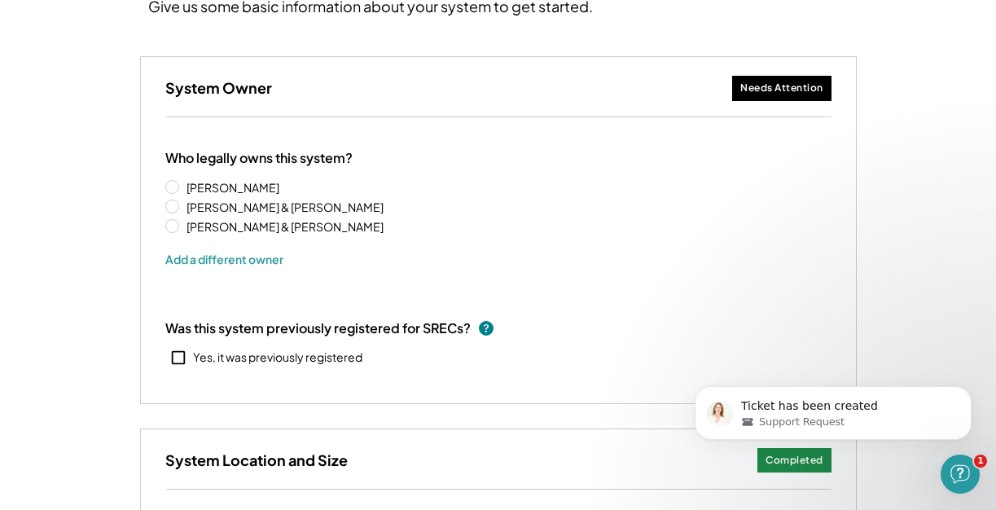
scroll to position [163, 0]
